Goal: Task Accomplishment & Management: Complete application form

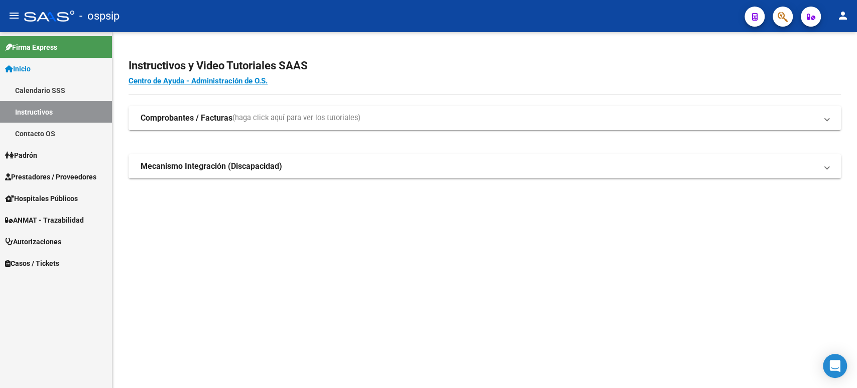
click at [54, 244] on span "Autorizaciones" at bounding box center [33, 241] width 56 height 11
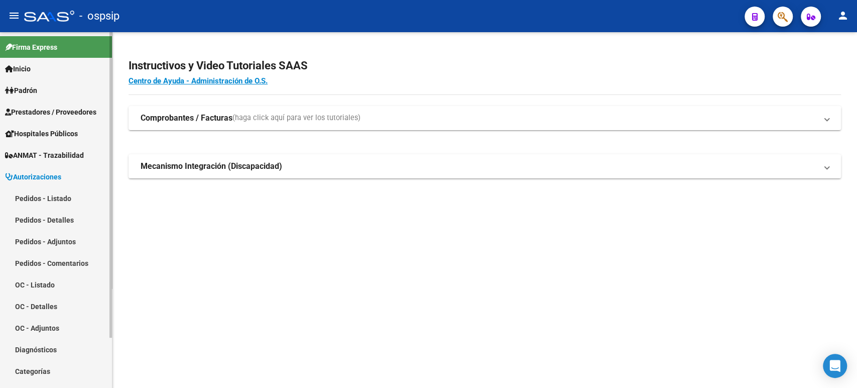
click at [60, 199] on link "Pedidos - Listado" at bounding box center [56, 198] width 112 height 22
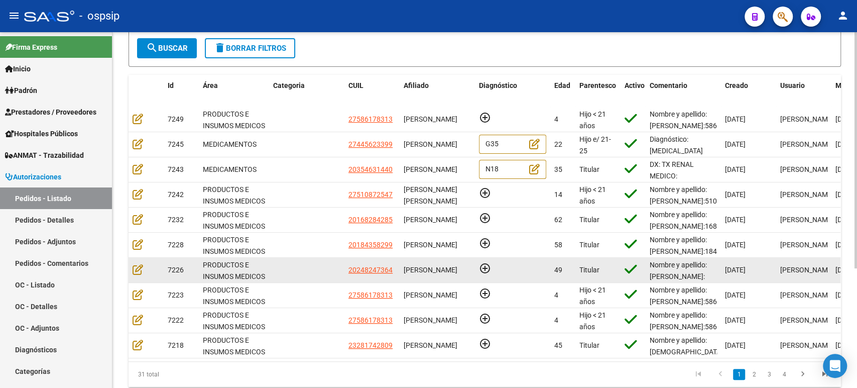
scroll to position [124, 0]
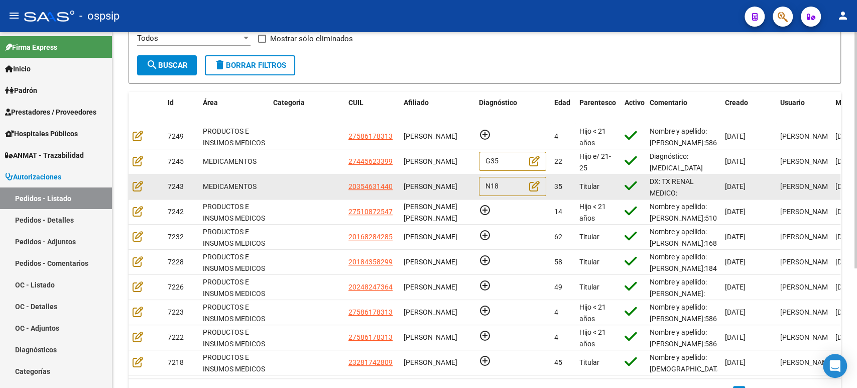
drag, startPoint x: 465, startPoint y: 188, endPoint x: 405, endPoint y: 186, distance: 60.3
click at [405, 186] on span "[PERSON_NAME]" at bounding box center [431, 186] width 54 height 8
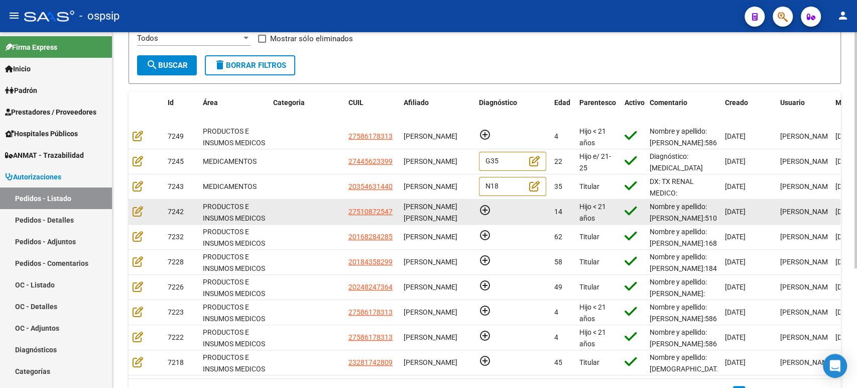
copy span "[PERSON_NAME]"
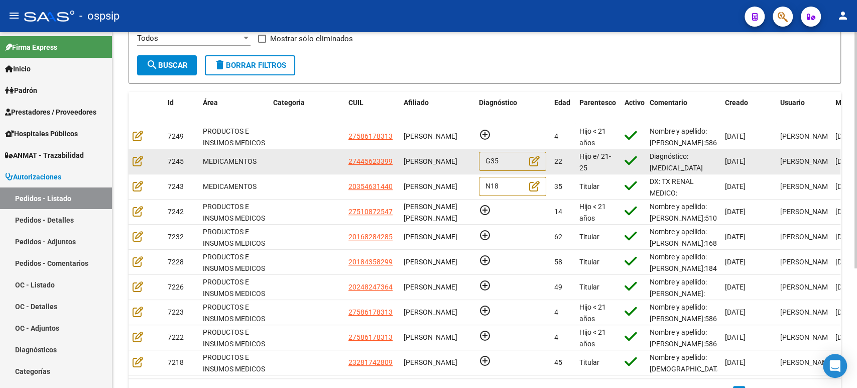
scroll to position [0, 0]
drag, startPoint x: 439, startPoint y: 170, endPoint x: 398, endPoint y: 160, distance: 41.8
click at [398, 160] on div "7245 MEDICAMENTOS 27445623399 VALENTINA MARTINEZ G35 22 Hijo e/ 21-25 estudiand…" at bounding box center [611, 161] width 964 height 25
copy div "[PERSON_NAME]"
click at [142, 160] on icon at bounding box center [138, 160] width 11 height 11
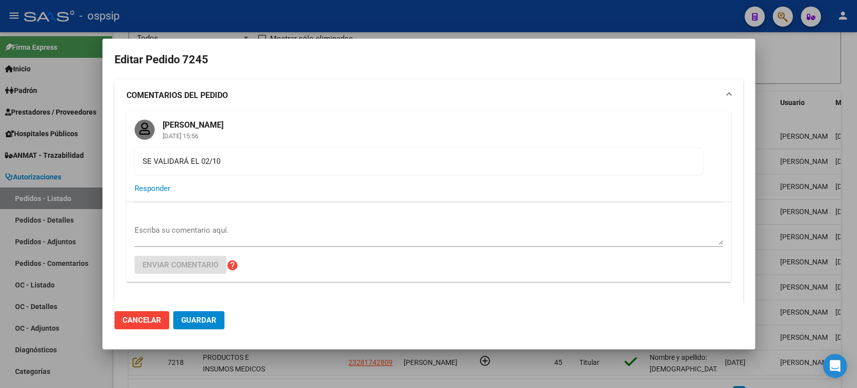
type input "Buenos Aires, OLAVARRIA, RENDON 2954"
click at [775, 192] on div at bounding box center [428, 194] width 857 height 388
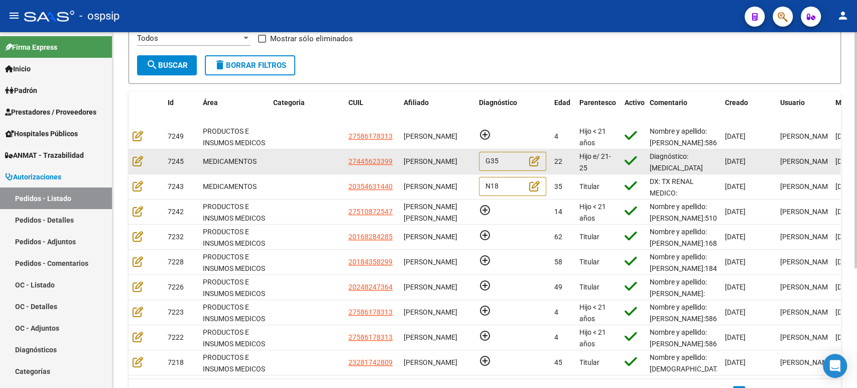
click at [440, 165] on div "[PERSON_NAME]" at bounding box center [437, 162] width 67 height 12
click at [138, 163] on icon at bounding box center [138, 160] width 11 height 11
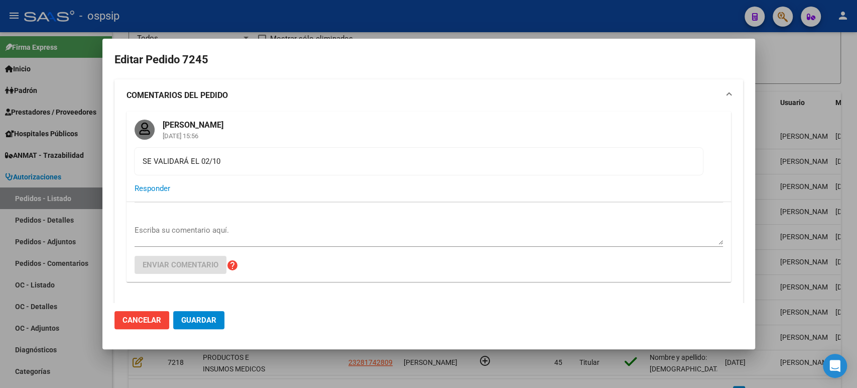
type input "Buenos Aires, OLAVARRIA, RENDON 2954"
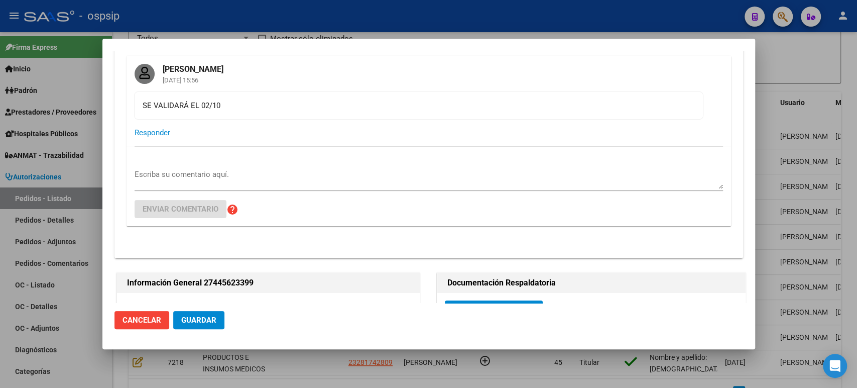
click at [804, 100] on div at bounding box center [428, 194] width 857 height 388
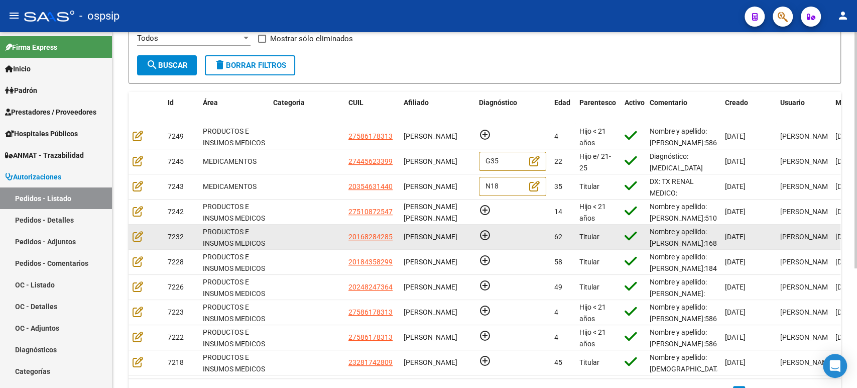
scroll to position [179, 0]
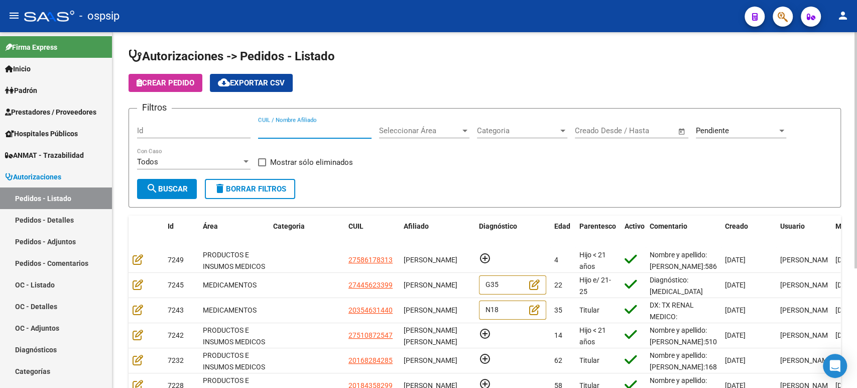
click at [332, 131] on input "CUIL / Nombre Afiliado" at bounding box center [315, 130] width 114 height 9
paste input "[PERSON_NAME]"
type input "[PERSON_NAME]"
click at [719, 136] on div "Pendiente Seleccionar Estado" at bounding box center [741, 128] width 90 height 22
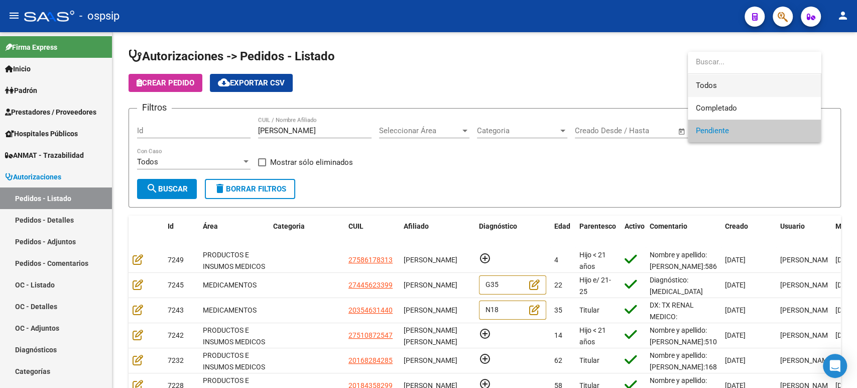
click at [707, 87] on span "Todos" at bounding box center [754, 85] width 117 height 23
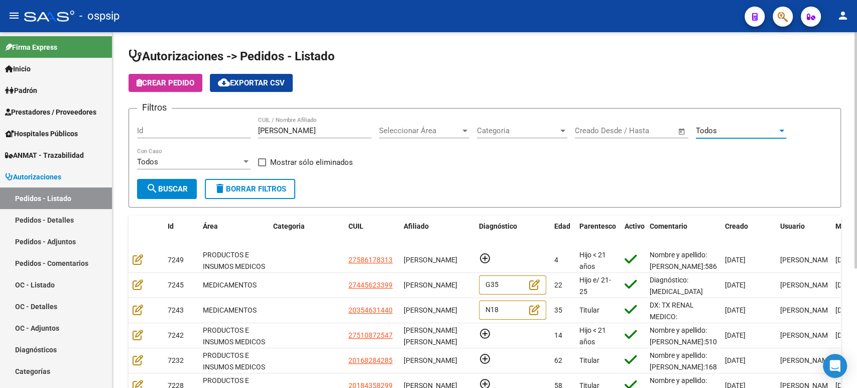
click at [181, 188] on span "search Buscar" at bounding box center [167, 188] width 42 height 9
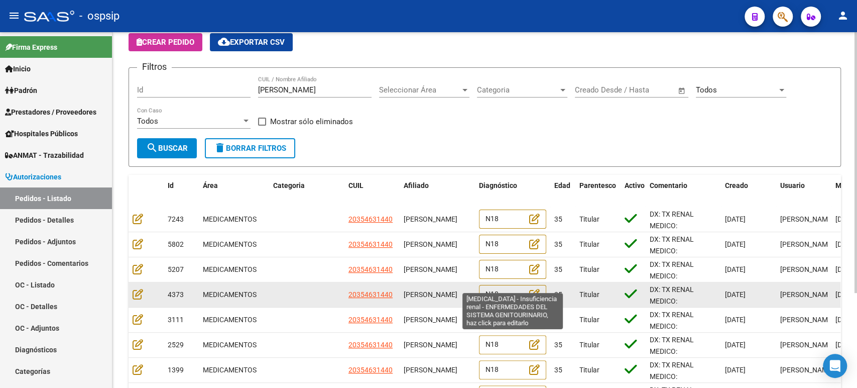
scroll to position [56, 0]
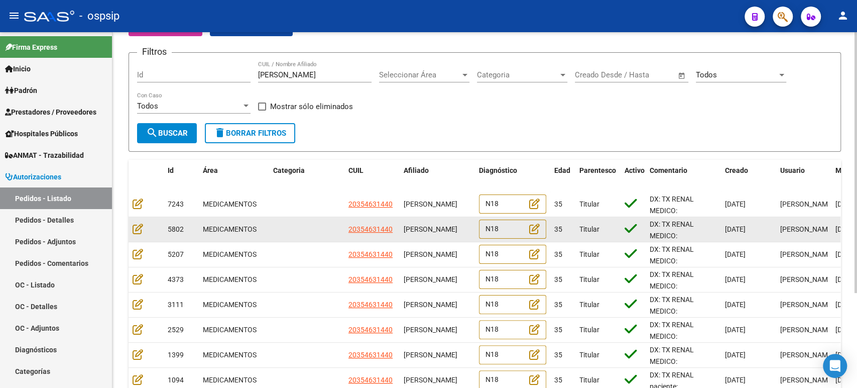
drag, startPoint x: 750, startPoint y: 228, endPoint x: 720, endPoint y: 227, distance: 30.2
click at [729, 226] on div "[DATE]" at bounding box center [748, 229] width 47 height 12
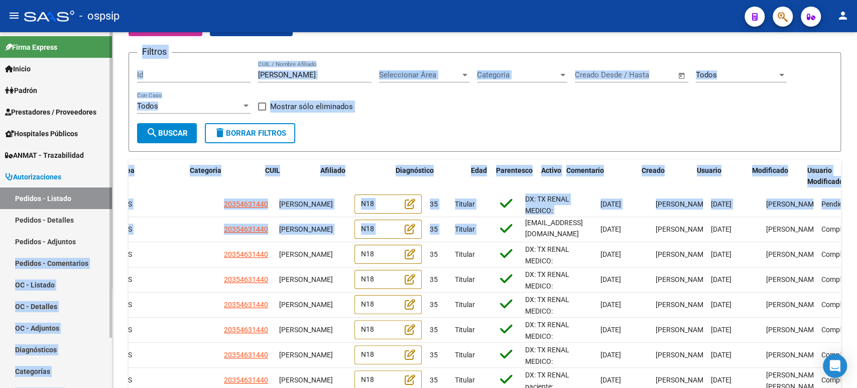
scroll to position [0, 0]
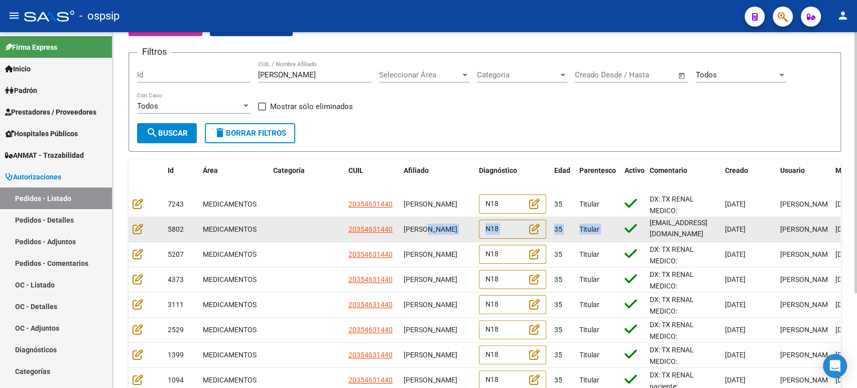
drag, startPoint x: 758, startPoint y: 225, endPoint x: 428, endPoint y: 234, distance: 330.1
click at [428, 234] on div "5802 MEDICAMENTOS 20354631440 [PERSON_NAME] N18 35 Titular DX: TX RENAL MEDICO:…" at bounding box center [611, 229] width 964 height 25
click at [447, 237] on datatable-body-cell "[PERSON_NAME]" at bounding box center [437, 229] width 75 height 25
click at [137, 227] on icon at bounding box center [138, 228] width 11 height 11
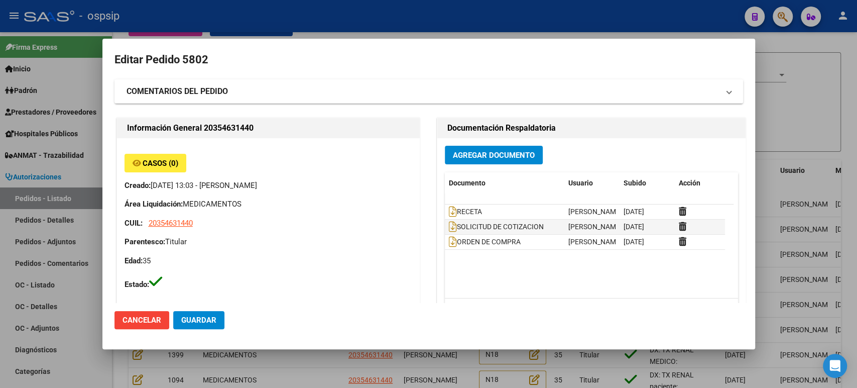
type input "Santa Fe, [PERSON_NAME], PUEYRREDON 1254"
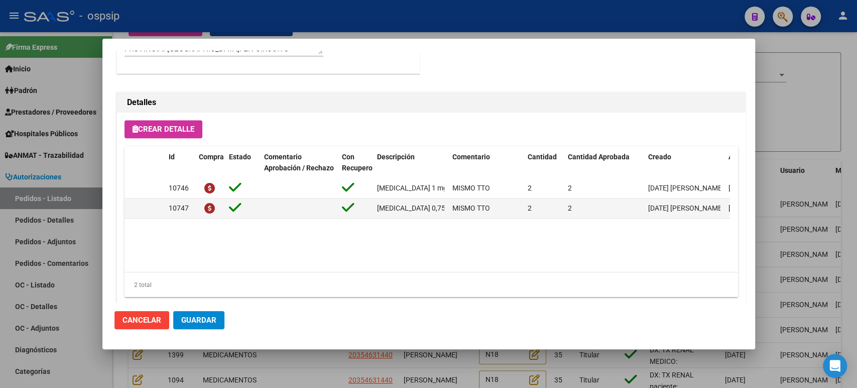
scroll to position [700, 0]
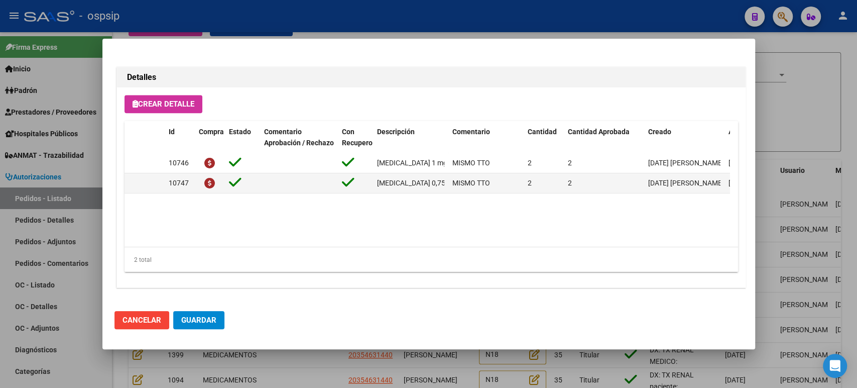
click at [823, 220] on div at bounding box center [428, 194] width 857 height 388
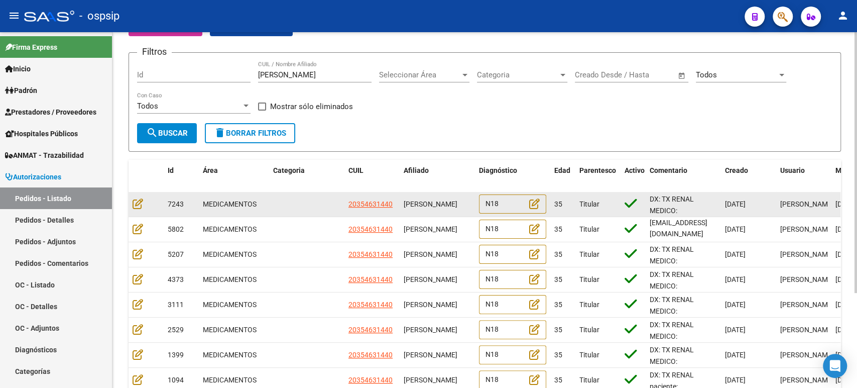
drag, startPoint x: 450, startPoint y: 206, endPoint x: 401, endPoint y: 205, distance: 49.2
click at [401, 205] on datatable-body-cell "[PERSON_NAME]" at bounding box center [437, 204] width 75 height 25
copy span "[PERSON_NAME]"
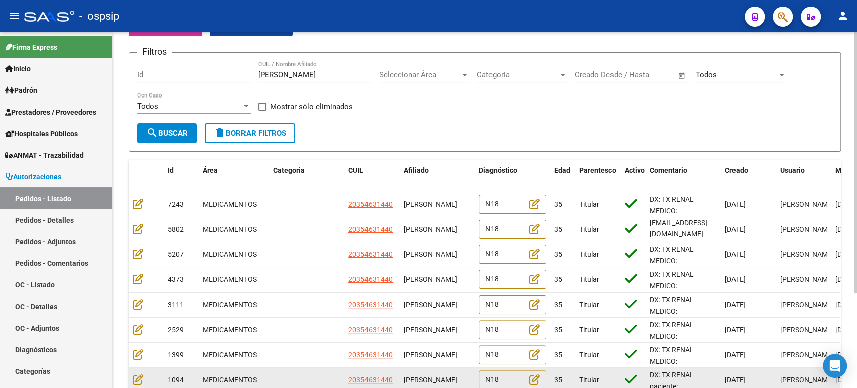
copy span "[PERSON_NAME]"
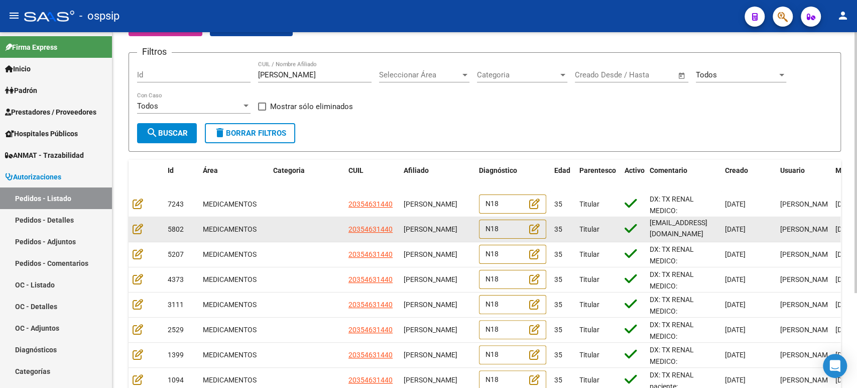
click at [430, 229] on span "[PERSON_NAME]" at bounding box center [431, 229] width 54 height 8
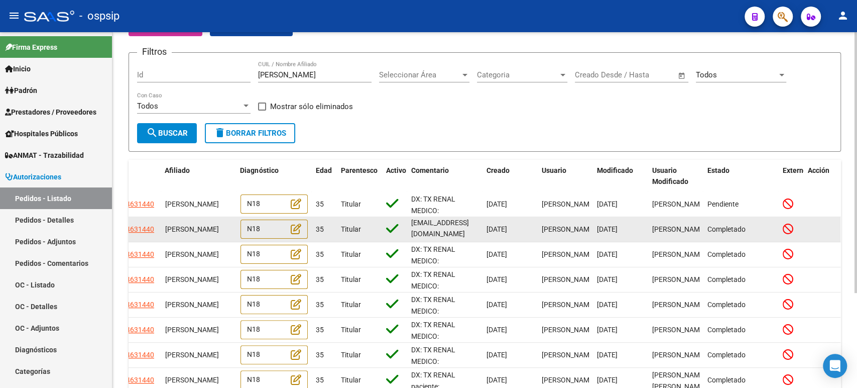
scroll to position [0, 252]
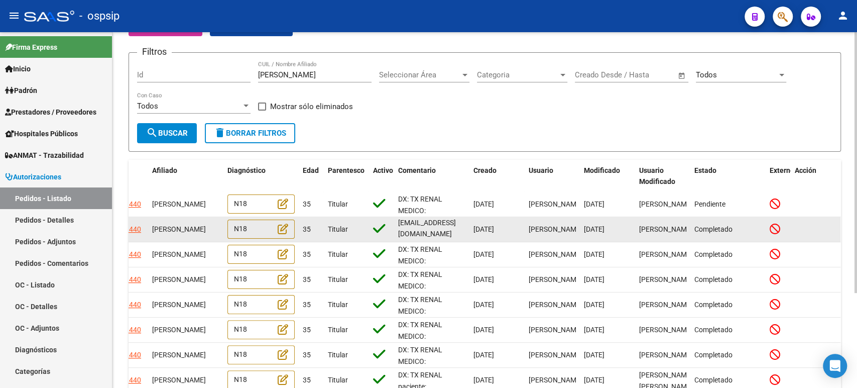
drag, startPoint x: 476, startPoint y: 229, endPoint x: 620, endPoint y: 233, distance: 143.7
click at [620, 233] on div "5802 MEDICAMENTOS 20354631440 [PERSON_NAME] N18 35 Titular DX: TX RENAL MEDICO:…" at bounding box center [359, 229] width 964 height 25
click at [664, 233] on div "[PERSON_NAME]" at bounding box center [662, 229] width 47 height 12
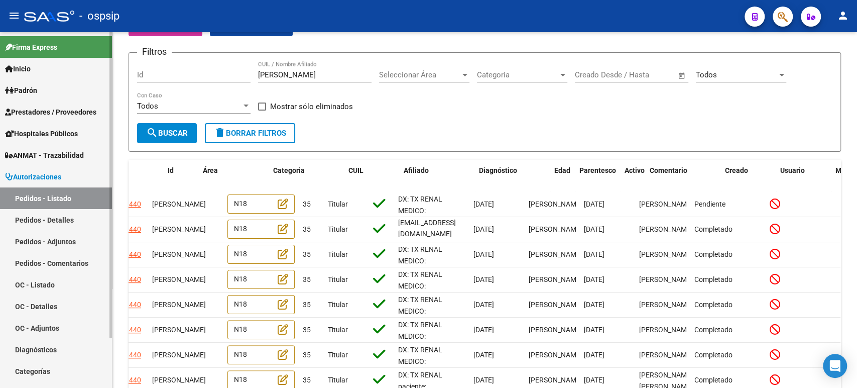
scroll to position [0, 0]
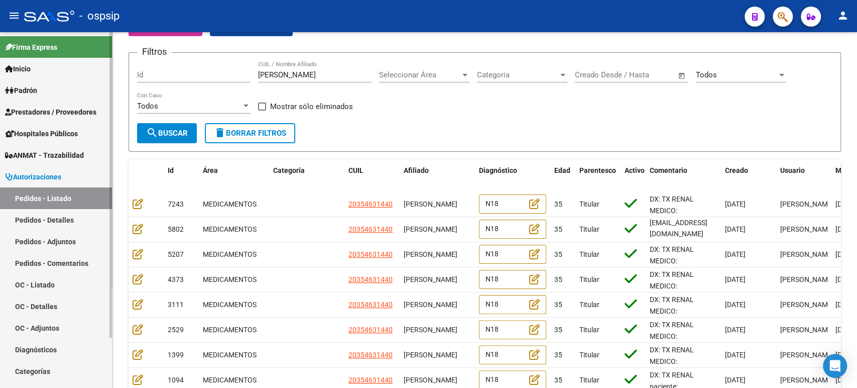
drag, startPoint x: 691, startPoint y: 233, endPoint x: 177, endPoint y: 224, distance: 514.4
click at [24, 232] on mat-sidenav-container "Firma Express Inicio Calendario SSS Instructivos Contacto OS Padrón Análisis Af…" at bounding box center [428, 210] width 857 height 356
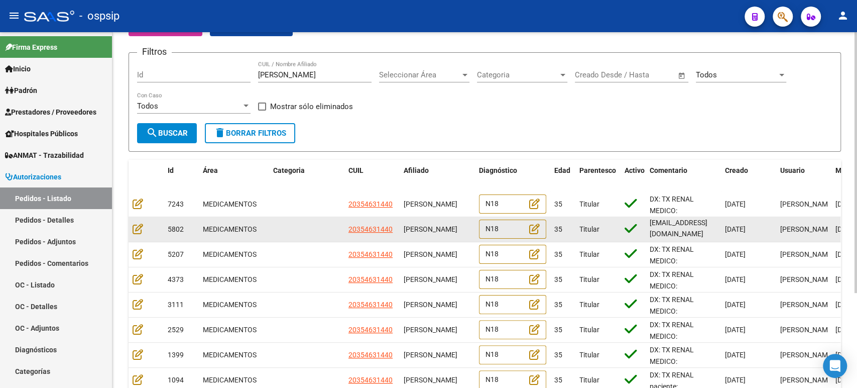
click at [251, 223] on div "MEDICAMENTOS" at bounding box center [234, 229] width 62 height 12
click at [313, 222] on datatable-body-cell at bounding box center [306, 229] width 75 height 25
click at [139, 230] on icon at bounding box center [138, 228] width 11 height 11
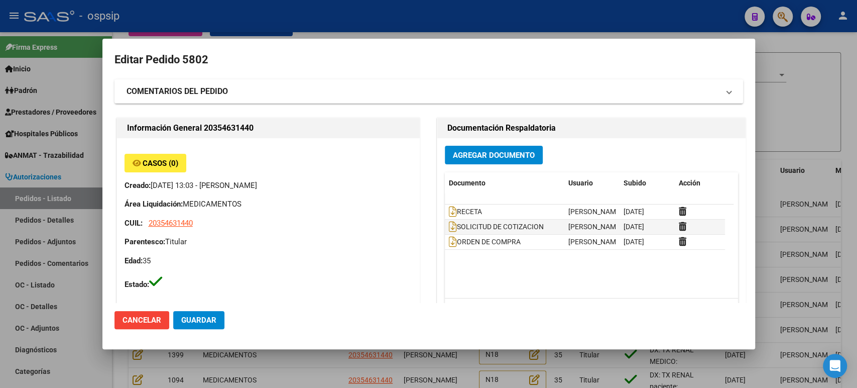
type input "Santa Fe, [PERSON_NAME], PUEYRREDON 1254"
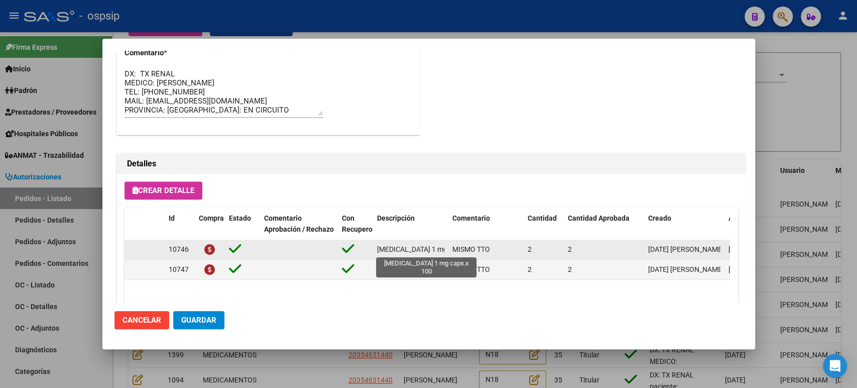
scroll to position [0, 28]
drag, startPoint x: 378, startPoint y: 248, endPoint x: 443, endPoint y: 250, distance: 65.3
click at [443, 250] on span "[MEDICAL_DATA] 1 mg caps.x 100" at bounding box center [402, 249] width 106 height 8
copy span "[MEDICAL_DATA] 1 mg caps.x 100"
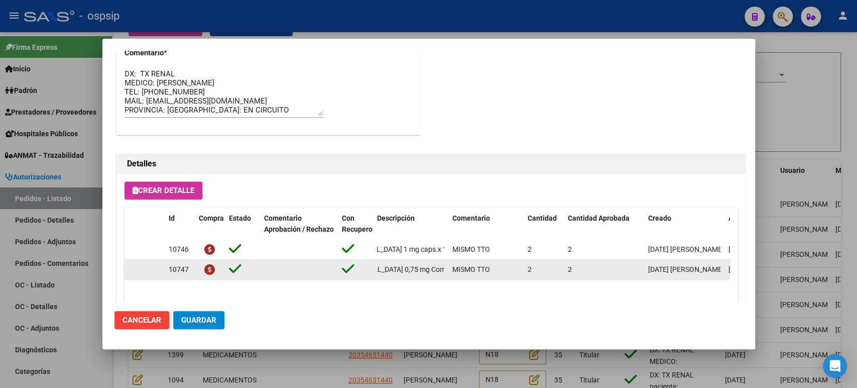
scroll to position [0, 37]
drag, startPoint x: 375, startPoint y: 268, endPoint x: 446, endPoint y: 270, distance: 71.8
click at [446, 270] on datatable-body-cell "[MEDICAL_DATA] 0,75 mg Comp x 60" at bounding box center [410, 270] width 75 height 20
copy span "[MEDICAL_DATA] 0,75 mg Comp x 60"
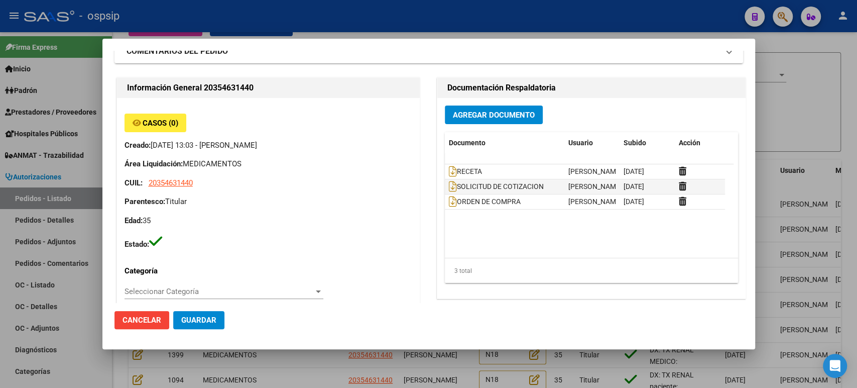
scroll to position [0, 0]
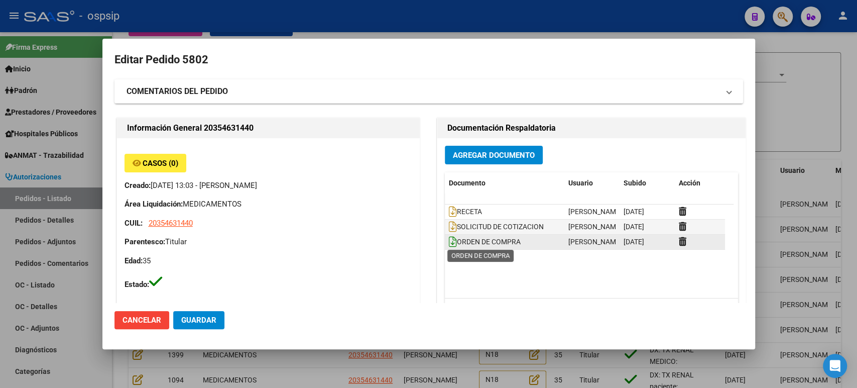
click at [449, 243] on icon at bounding box center [453, 241] width 8 height 11
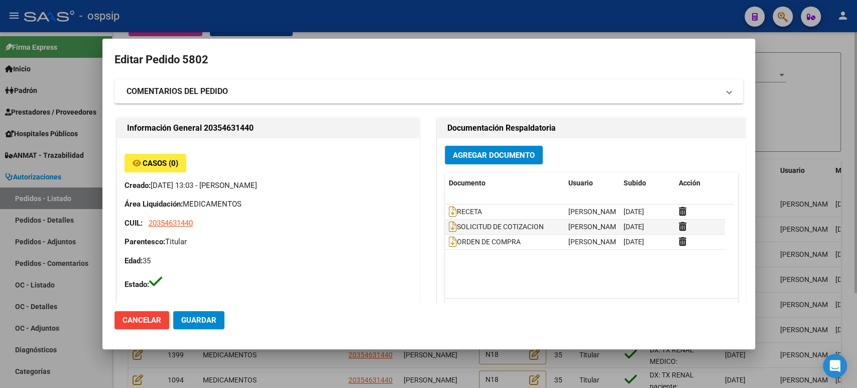
click at [794, 114] on div at bounding box center [428, 194] width 857 height 388
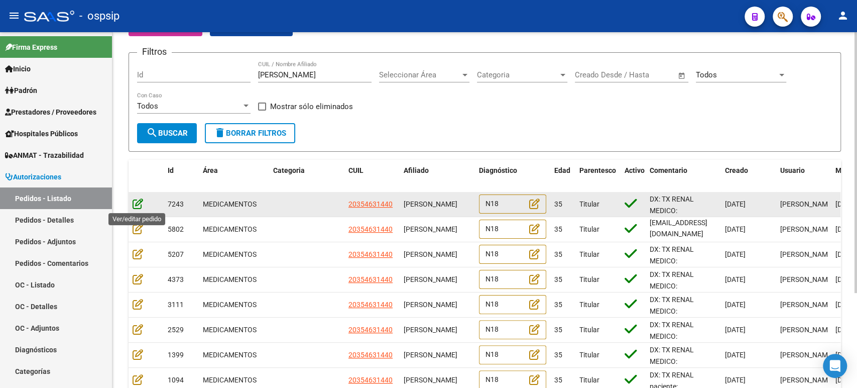
click at [141, 203] on icon at bounding box center [138, 203] width 11 height 11
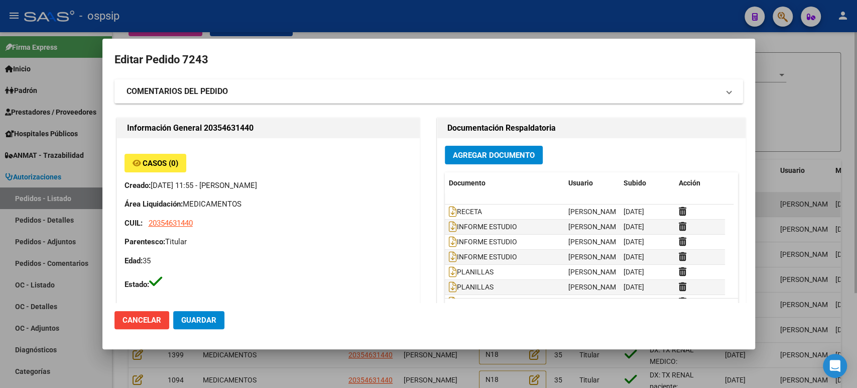
type input "Santa Fe, [PERSON_NAME], PUEYRREDON 1254"
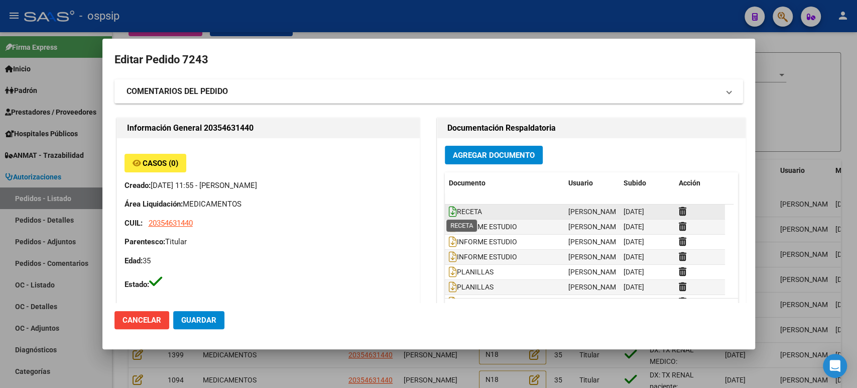
click at [449, 208] on icon at bounding box center [453, 211] width 8 height 11
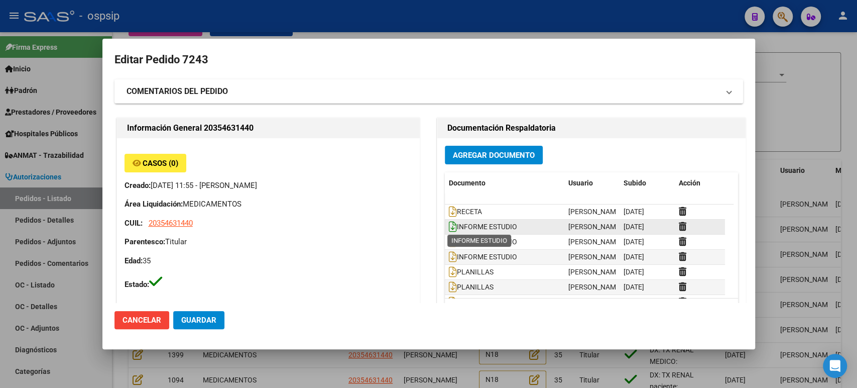
click at [450, 228] on icon at bounding box center [453, 226] width 8 height 11
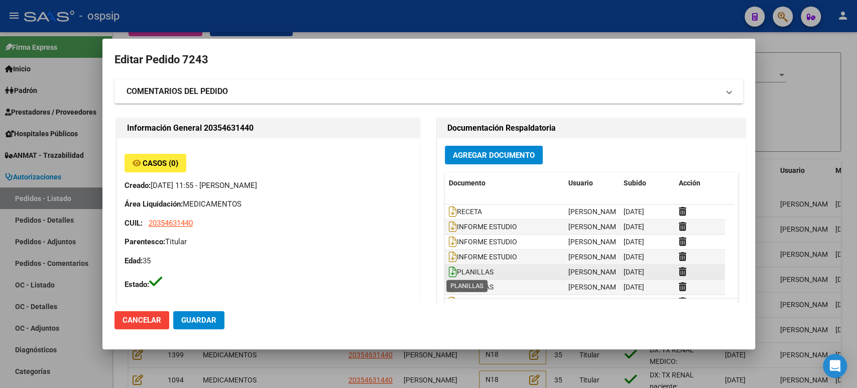
click at [449, 271] on icon at bounding box center [453, 271] width 8 height 11
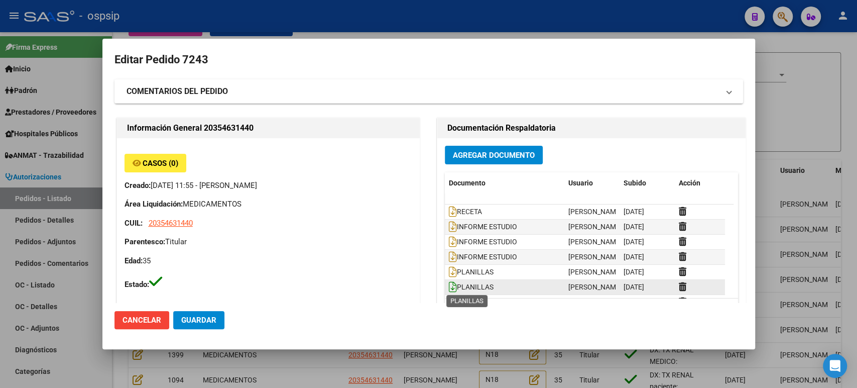
click at [450, 288] on icon at bounding box center [453, 286] width 8 height 11
click at [449, 288] on icon at bounding box center [453, 286] width 8 height 11
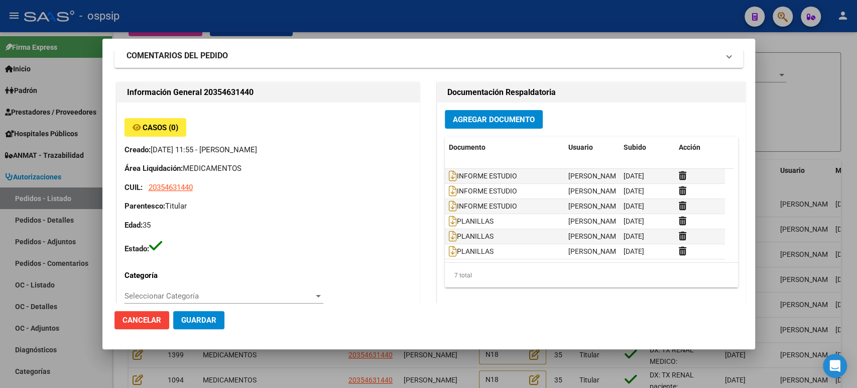
scroll to position [0, 0]
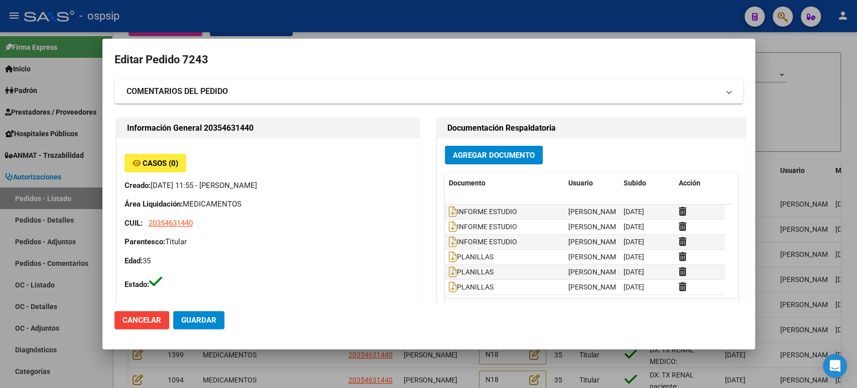
click at [798, 103] on div at bounding box center [428, 194] width 857 height 388
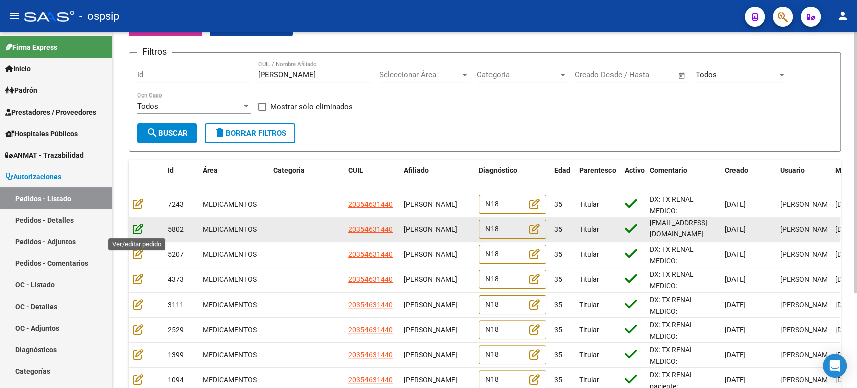
click at [136, 226] on icon at bounding box center [138, 228] width 11 height 11
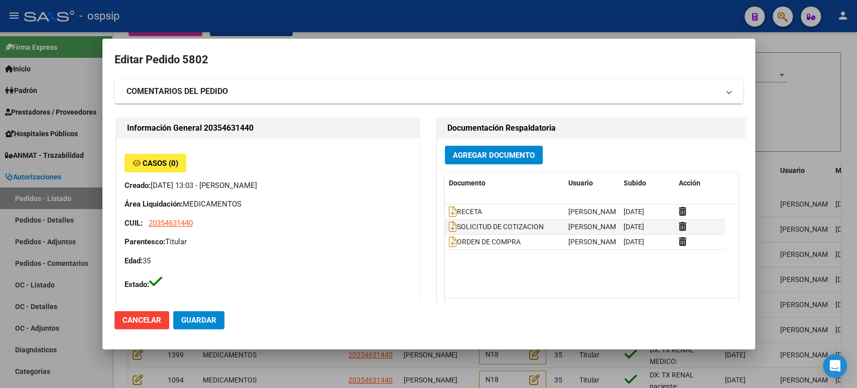
type input "Santa Fe, [PERSON_NAME], PUEYRREDON 1254"
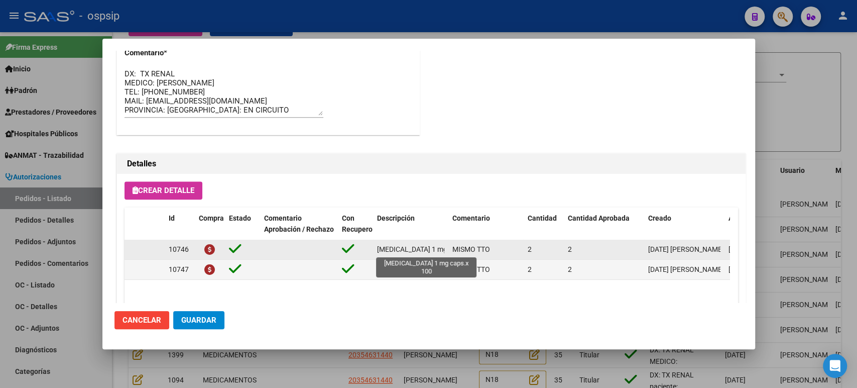
scroll to position [700, 0]
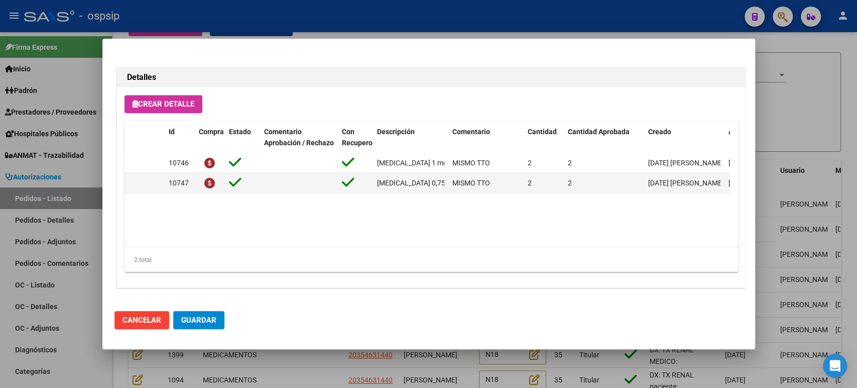
click at [807, 116] on div at bounding box center [428, 194] width 857 height 388
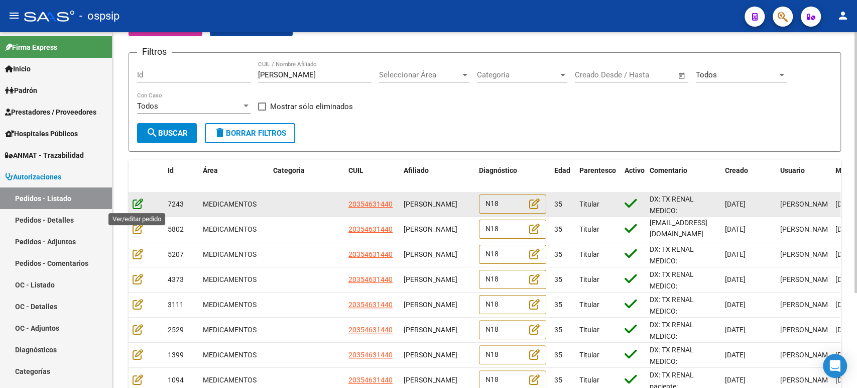
click at [138, 202] on icon at bounding box center [138, 203] width 11 height 11
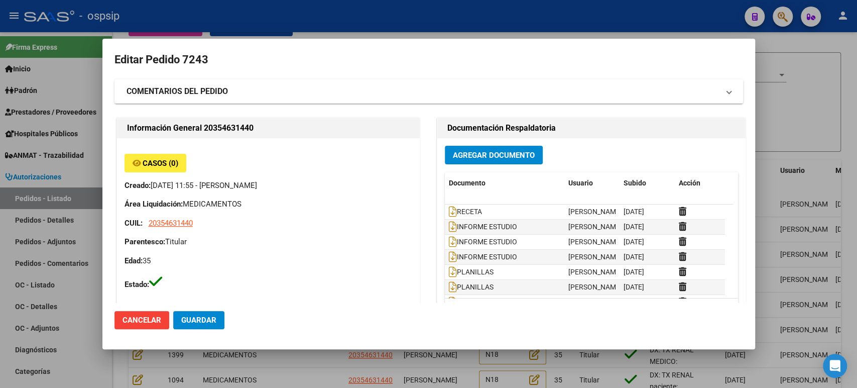
type input "Santa Fe, [PERSON_NAME], PUEYRREDON 1254"
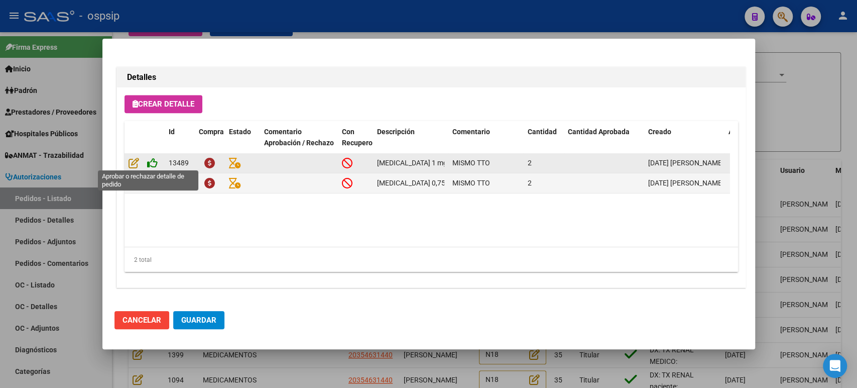
click at [153, 164] on icon at bounding box center [152, 162] width 11 height 11
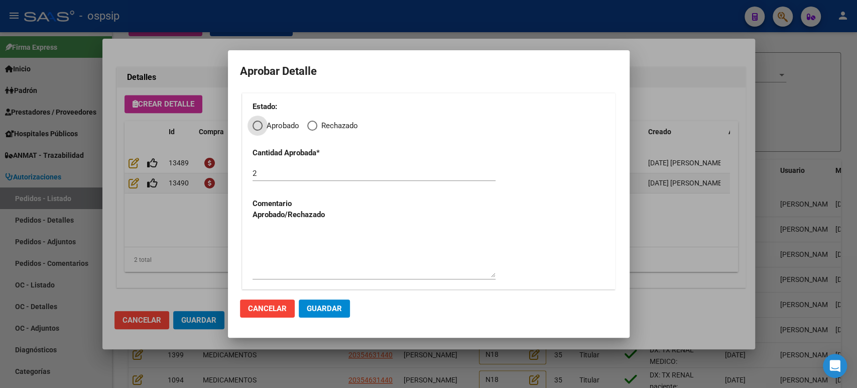
click at [259, 132] on div "Estado: Aprobado Rechazado Cantidad Aprobada * 2 Comentario Aprobado/Rechazado" at bounding box center [429, 191] width 374 height 196
click at [258, 128] on span "Elija una opción" at bounding box center [258, 126] width 10 height 10
click at [258, 128] on input "Aprobado" at bounding box center [258, 126] width 10 height 10
radio input "true"
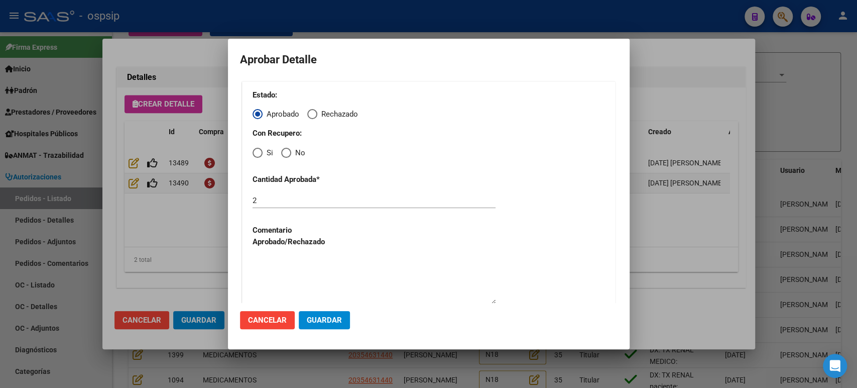
click at [254, 153] on span "Elija una opción" at bounding box center [258, 153] width 10 height 10
click at [254, 153] on input "Si" at bounding box center [258, 153] width 10 height 10
radio input "true"
click at [322, 318] on span "Guardar" at bounding box center [324, 319] width 35 height 9
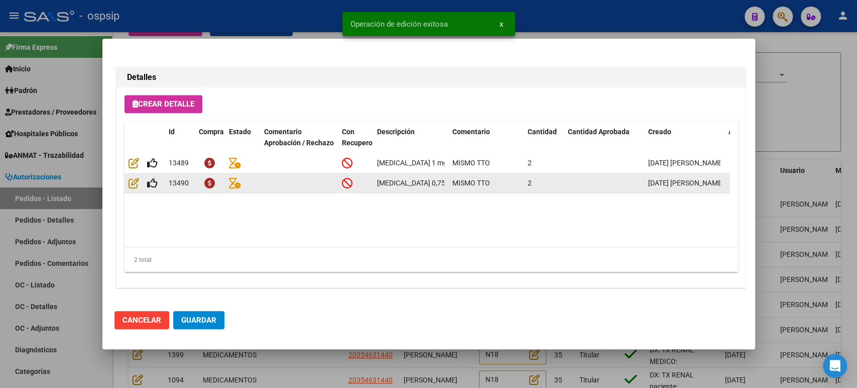
type input "SANTA FE, [PERSON_NAME], PUEYRREDON 1254"
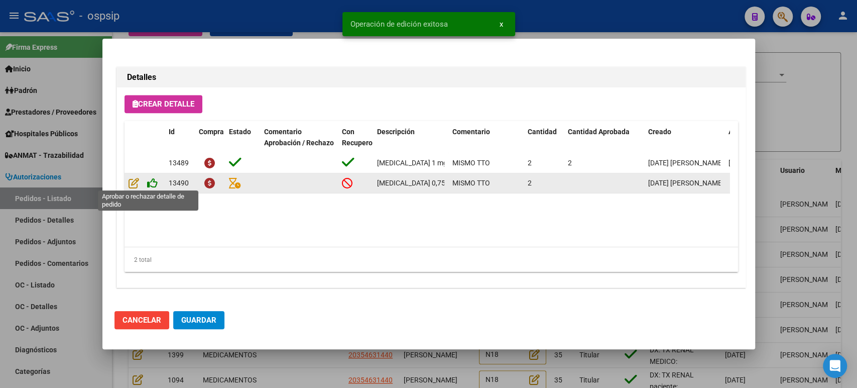
click at [157, 180] on icon at bounding box center [152, 182] width 11 height 11
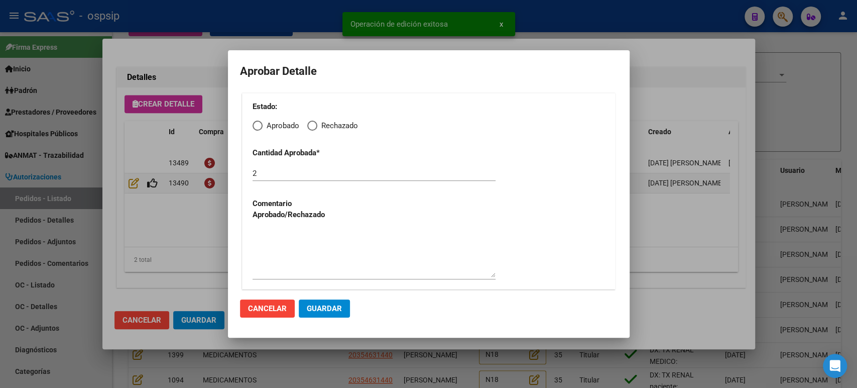
click at [262, 127] on span "Elija una opción" at bounding box center [258, 126] width 10 height 10
click at [262, 127] on input "Aprobado" at bounding box center [258, 126] width 10 height 10
radio input "true"
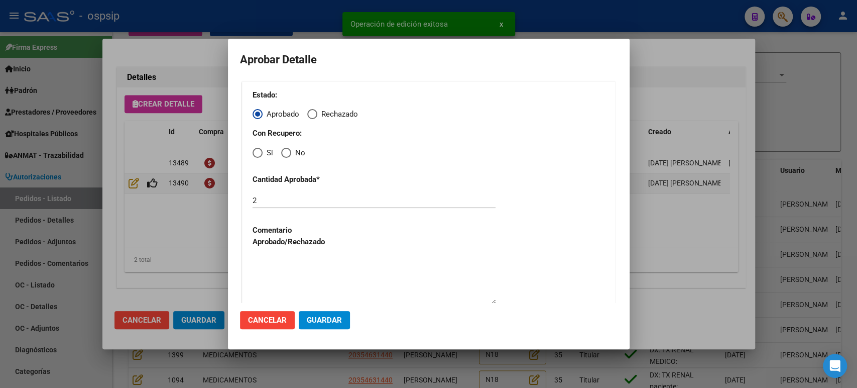
click at [258, 154] on span "Elija una opción" at bounding box center [258, 153] width 10 height 10
click at [258, 154] on input "Si" at bounding box center [258, 153] width 10 height 10
radio input "true"
click at [332, 324] on button "Guardar" at bounding box center [324, 320] width 51 height 18
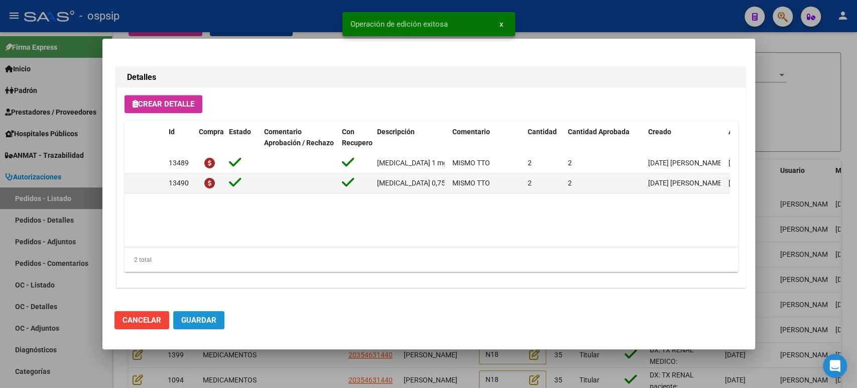
click at [215, 312] on button "Guardar" at bounding box center [198, 320] width 51 height 18
click at [777, 136] on div at bounding box center [428, 194] width 857 height 388
